Goal: Information Seeking & Learning: Check status

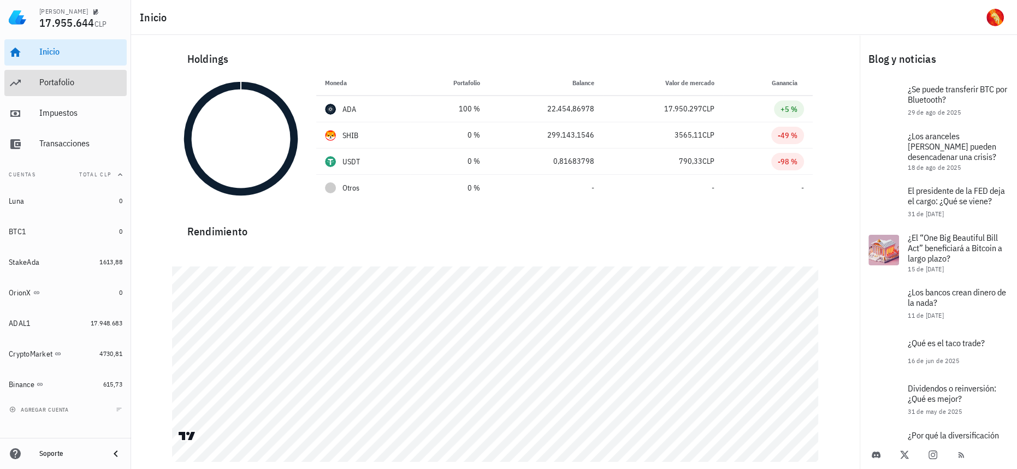
click at [31, 89] on link "Portafolio" at bounding box center [65, 83] width 122 height 26
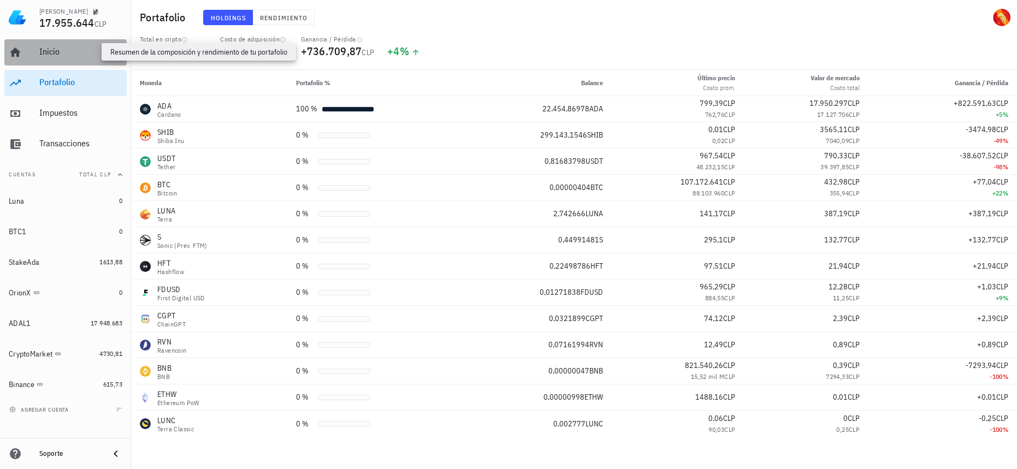
click at [102, 57] on div "Inicio" at bounding box center [80, 51] width 83 height 10
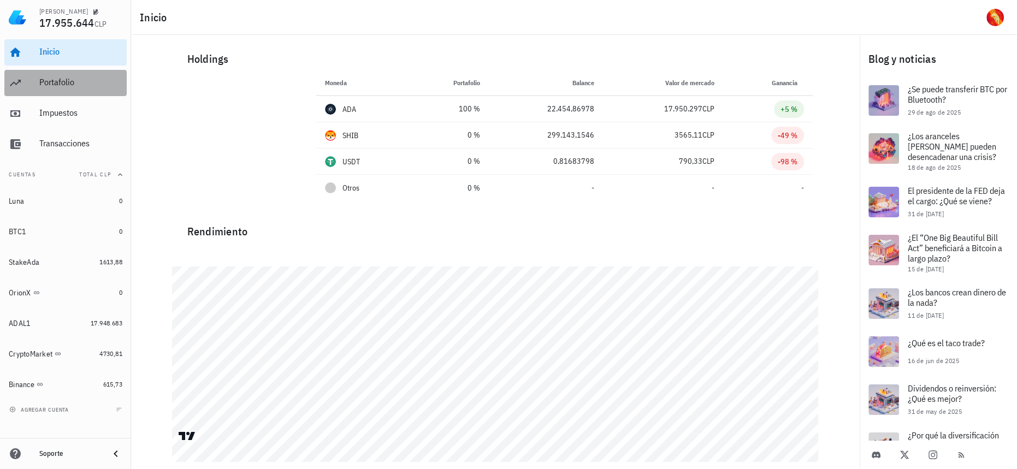
click at [74, 76] on div "Portafolio" at bounding box center [80, 82] width 83 height 25
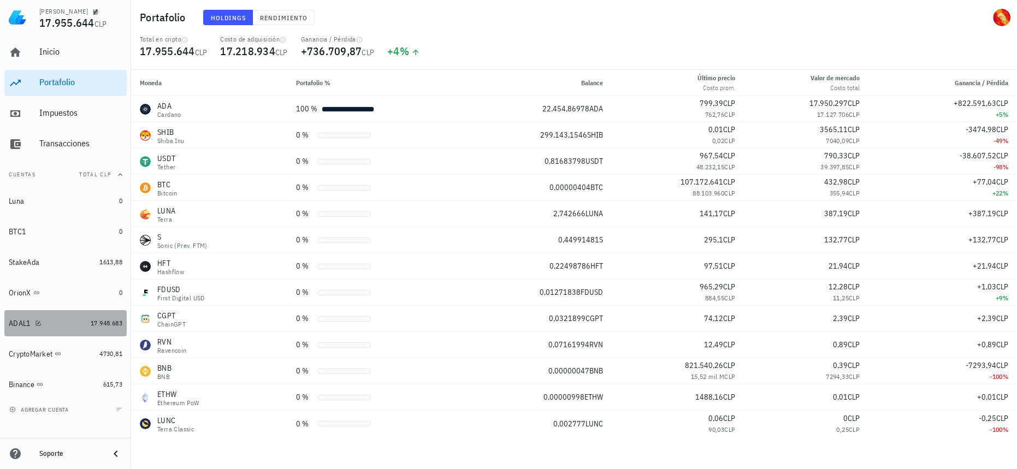
click at [106, 330] on link "ADAL1 17.948.683" at bounding box center [65, 323] width 122 height 26
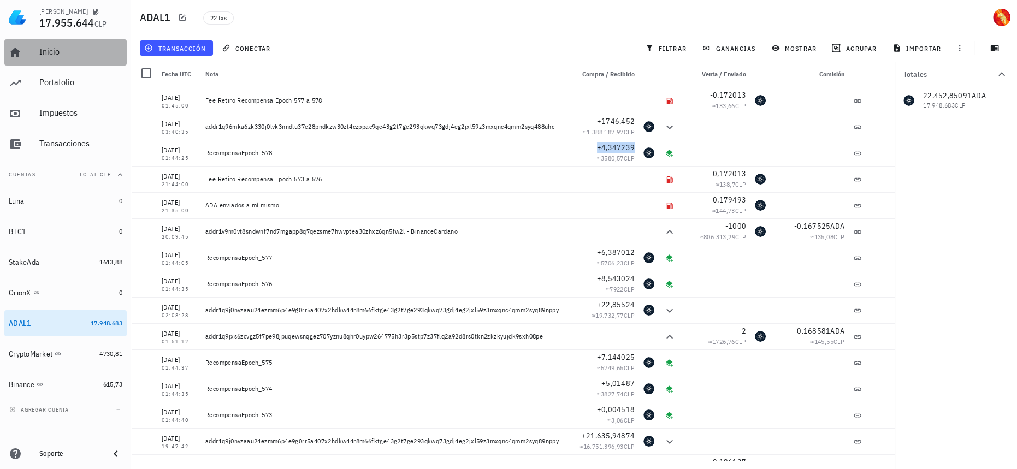
click at [49, 60] on div "Inicio" at bounding box center [80, 52] width 83 height 25
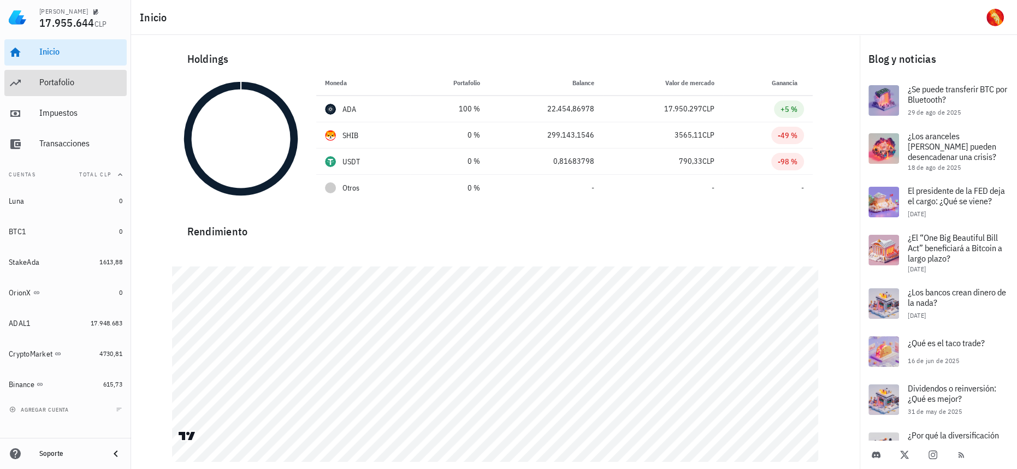
click at [63, 78] on div "Portafolio" at bounding box center [80, 82] width 83 height 10
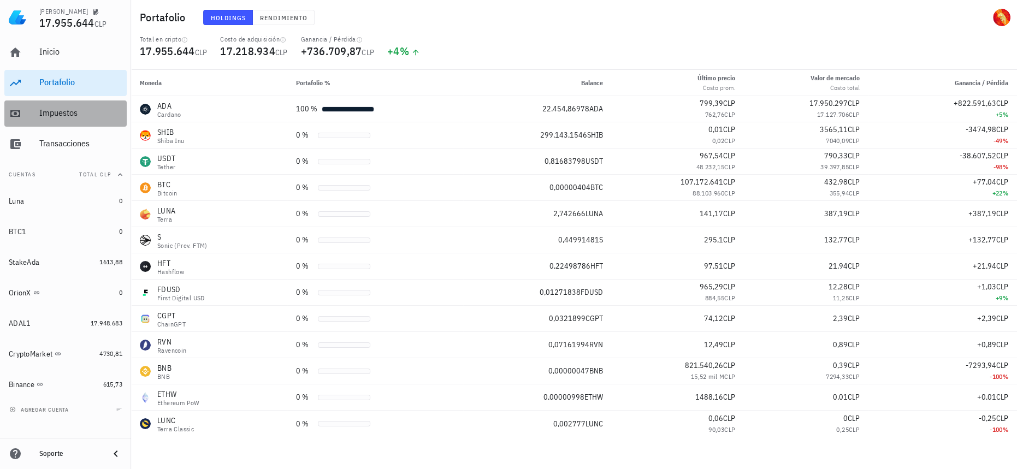
click at [91, 106] on div "Impuestos" at bounding box center [80, 113] width 83 height 25
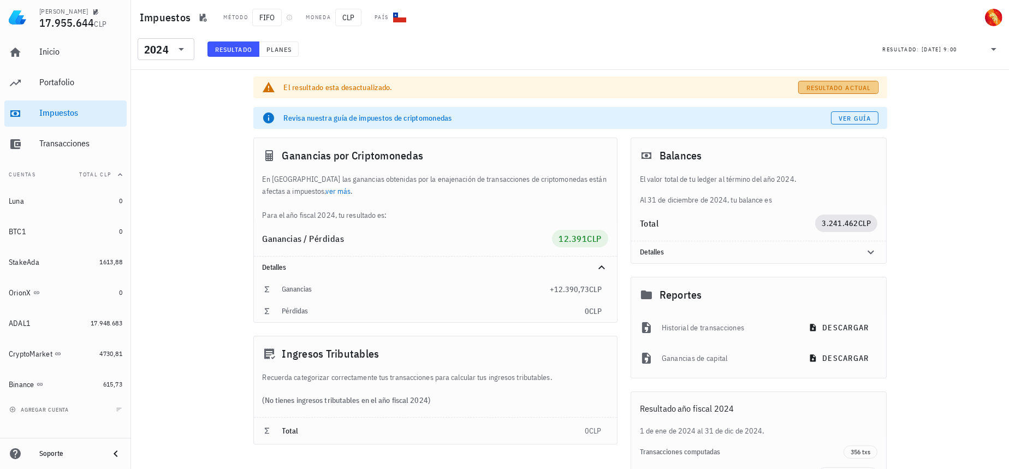
click at [828, 90] on span "Resultado actual" at bounding box center [838, 88] width 65 height 8
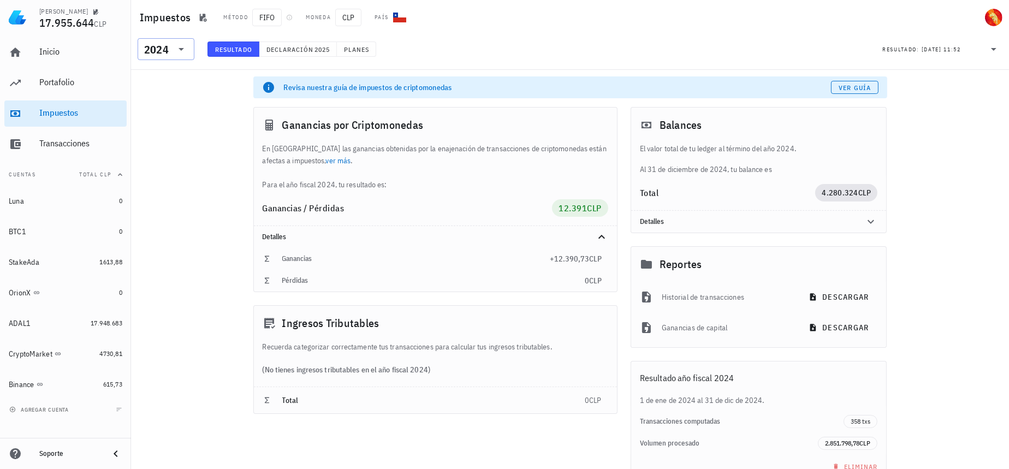
click at [171, 50] on input "text" at bounding box center [172, 48] width 2 height 17
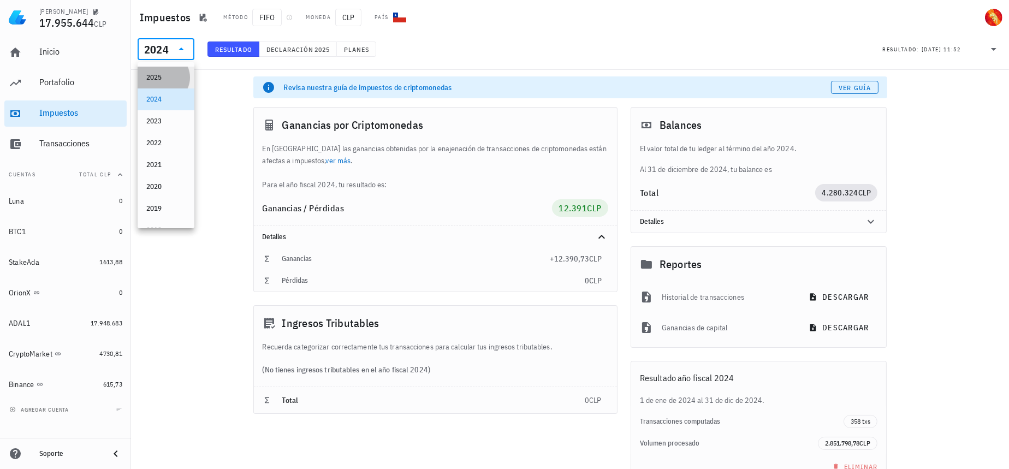
click at [175, 75] on div "2025" at bounding box center [165, 77] width 39 height 9
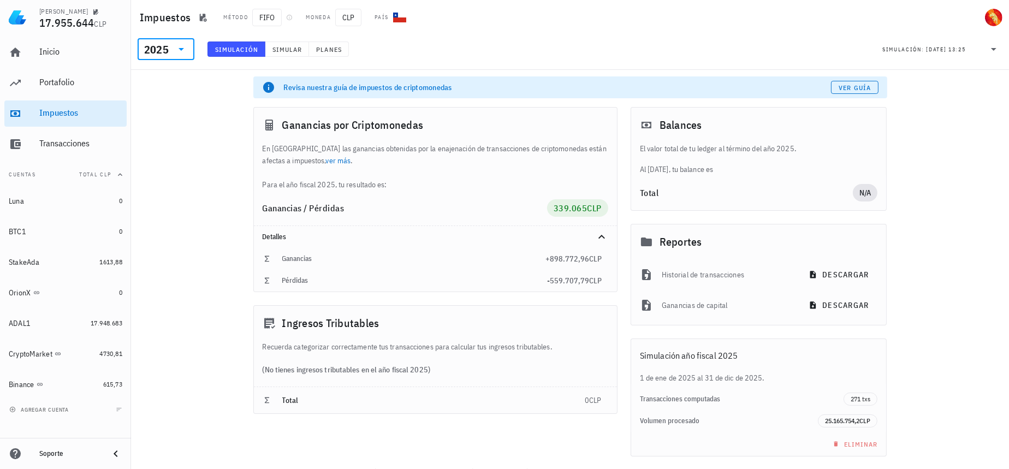
scroll to position [94, 0]
